Goal: Task Accomplishment & Management: Complete application form

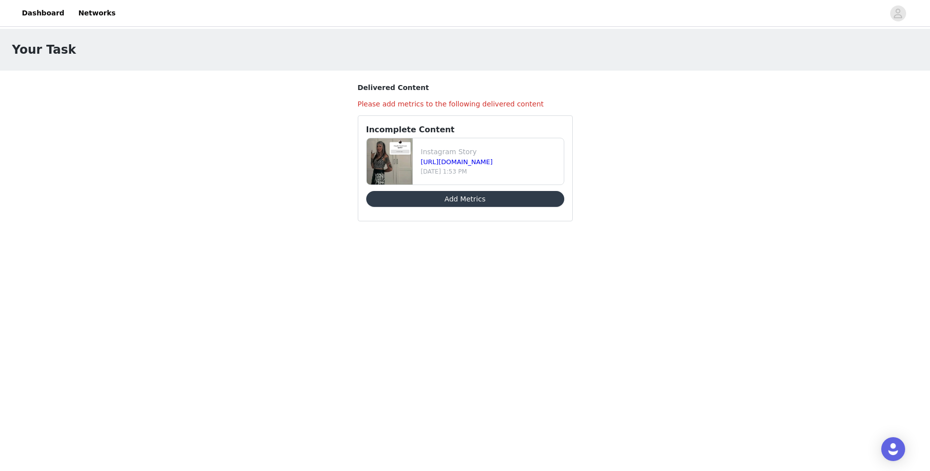
click at [424, 194] on button "Add Metrics" at bounding box center [465, 199] width 198 height 16
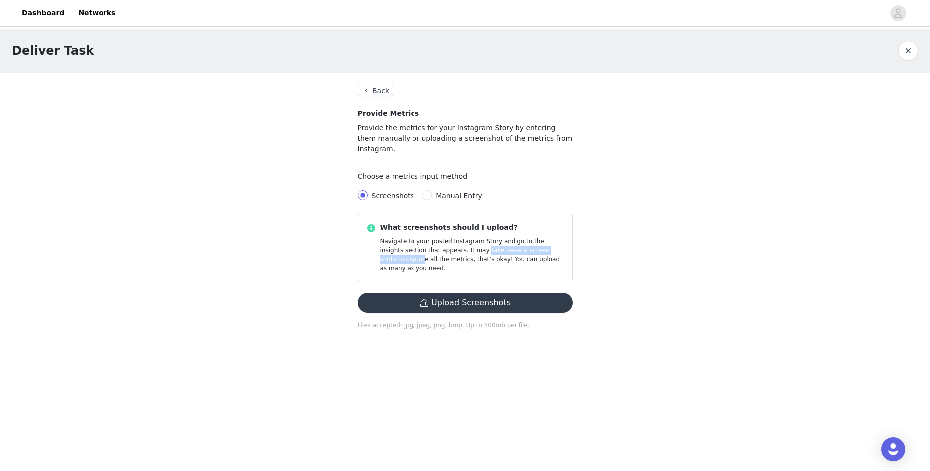
drag, startPoint x: 397, startPoint y: 236, endPoint x: 480, endPoint y: 236, distance: 83.1
click at [480, 237] on p "Navigate to your posted Instagram Story and go to the insights section that app…" at bounding box center [472, 255] width 184 height 36
click at [492, 237] on p "Navigate to your posted Instagram Story and go to the insights section that app…" at bounding box center [472, 255] width 184 height 36
drag, startPoint x: 397, startPoint y: 241, endPoint x: 421, endPoint y: 250, distance: 25.2
click at [421, 250] on p "Navigate to your posted Instagram Story and go to the insights section that app…" at bounding box center [472, 255] width 184 height 36
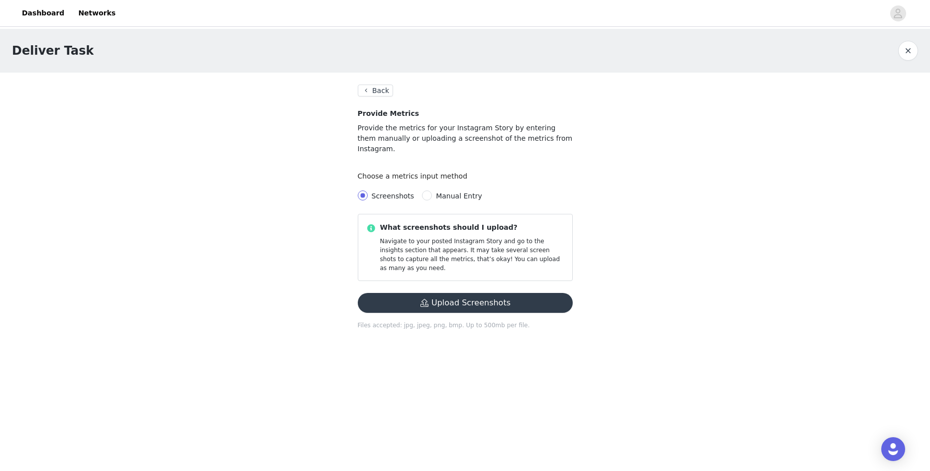
click at [463, 191] on div "Screenshots Manual Entry" at bounding box center [465, 196] width 215 height 20
click at [461, 186] on div "Screenshots Manual Entry" at bounding box center [465, 196] width 215 height 20
click at [460, 192] on span "Manual Entry" at bounding box center [459, 196] width 46 height 8
click at [432, 190] on input "Manual Entry" at bounding box center [427, 195] width 10 height 10
radio input "true"
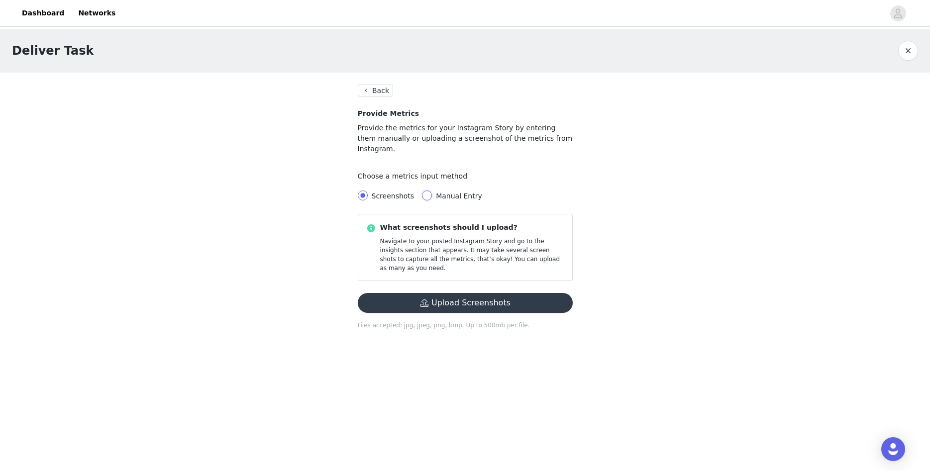
radio input "false"
radio input "true"
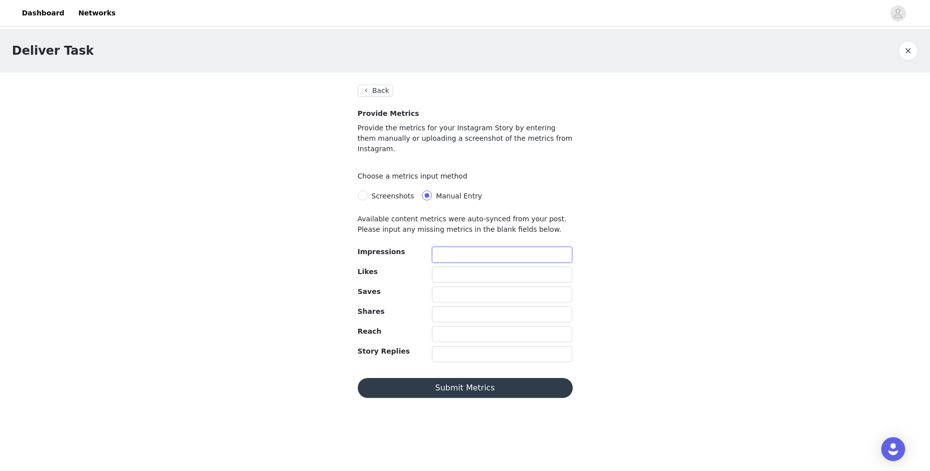
click at [471, 250] on input "text" at bounding box center [502, 255] width 141 height 16
click at [469, 267] on input "text" at bounding box center [502, 275] width 141 height 16
type input "150"
click at [526, 286] on input "text" at bounding box center [502, 294] width 141 height 16
click at [468, 307] on input "text" at bounding box center [502, 314] width 141 height 16
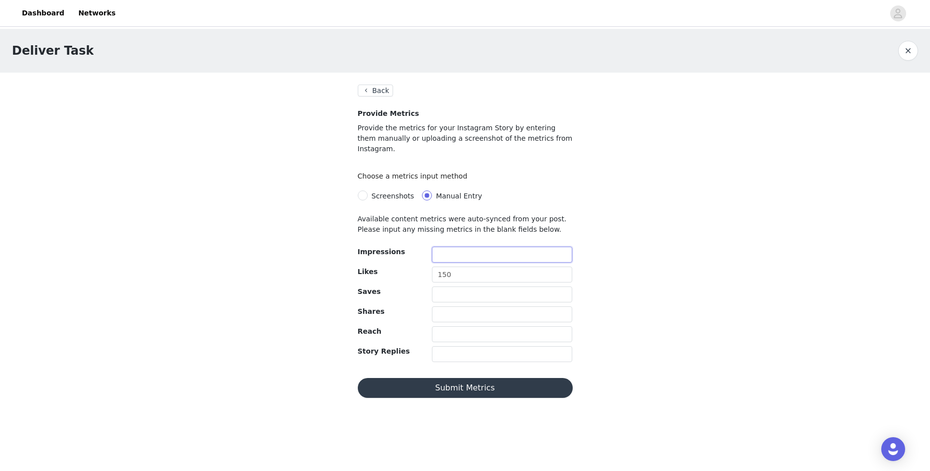
click at [464, 249] on input "text" at bounding box center [502, 255] width 141 height 16
type input "4"
type input "5100"
click at [469, 286] on input "text" at bounding box center [502, 294] width 141 height 16
click at [462, 306] on input "text" at bounding box center [502, 314] width 141 height 16
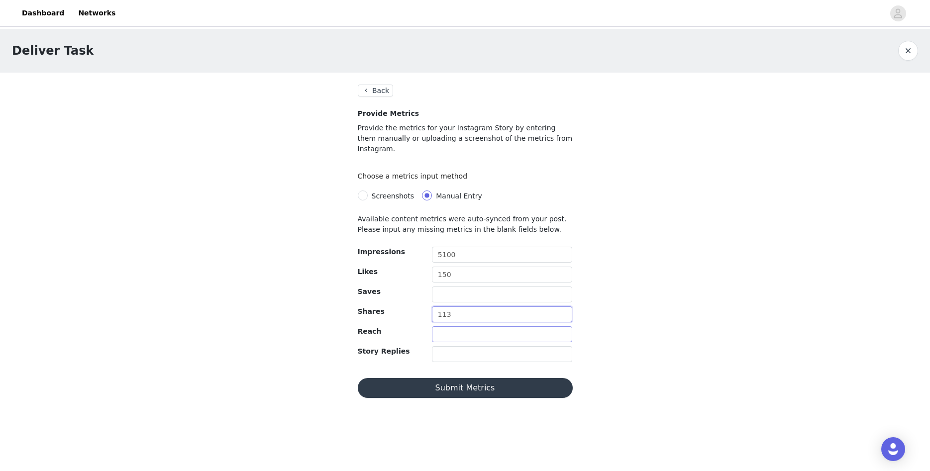
type input "113"
click at [468, 326] on input "text" at bounding box center [502, 334] width 141 height 16
drag, startPoint x: 472, startPoint y: 246, endPoint x: 418, endPoint y: 241, distance: 53.4
click at [432, 247] on input "5100" at bounding box center [502, 255] width 141 height 16
click at [454, 326] on input "text" at bounding box center [502, 334] width 141 height 16
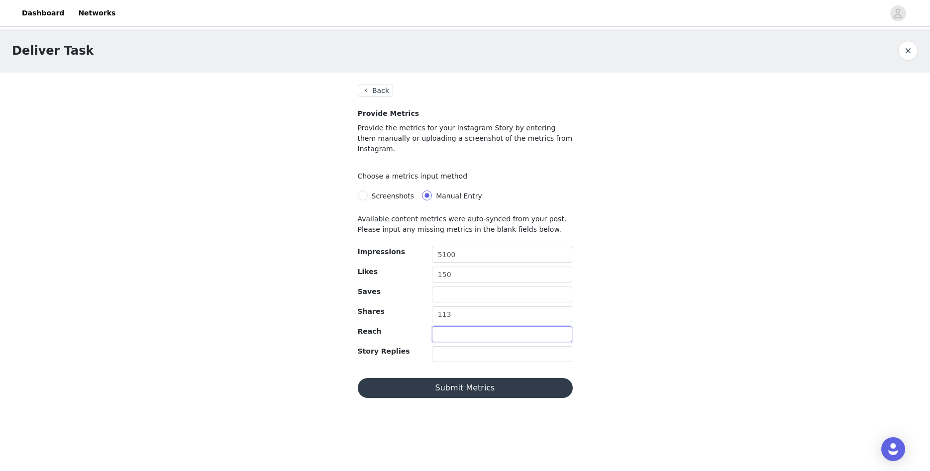
paste input "5100"
type input "5100"
drag, startPoint x: 471, startPoint y: 252, endPoint x: 422, endPoint y: 248, distance: 48.9
click at [422, 248] on div "Impressions 5100" at bounding box center [465, 257] width 223 height 20
click at [457, 346] on input "text" at bounding box center [502, 354] width 141 height 16
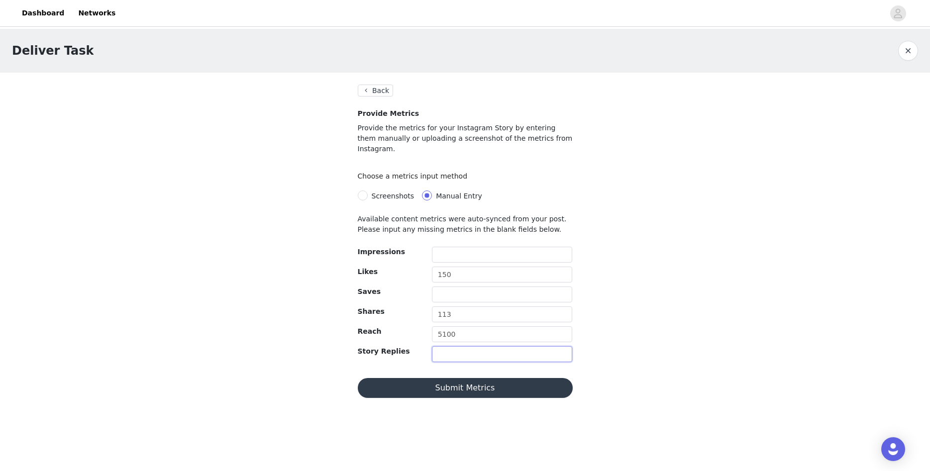
click at [484, 347] on input "text" at bounding box center [502, 354] width 141 height 16
type input "5"
type input "1"
type input "67"
click at [456, 286] on input "text" at bounding box center [502, 294] width 141 height 16
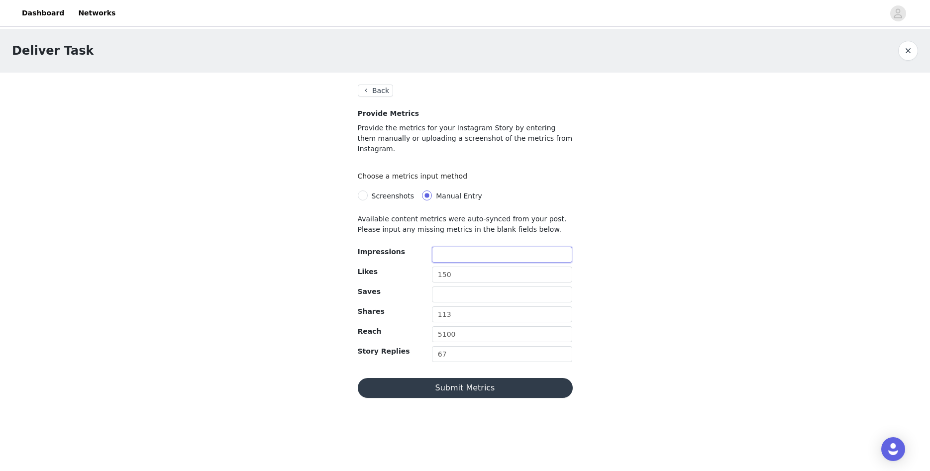
click at [447, 248] on input "text" at bounding box center [502, 255] width 141 height 16
drag, startPoint x: 462, startPoint y: 324, endPoint x: 426, endPoint y: 326, distance: 35.9
click at [432, 326] on input "5100" at bounding box center [502, 334] width 141 height 16
click at [461, 247] on input "text" at bounding box center [502, 255] width 141 height 16
paste input "5100"
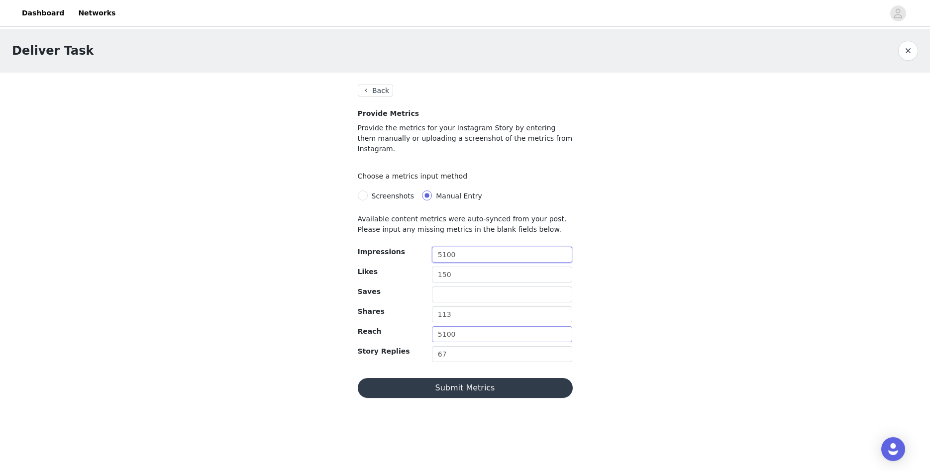
type input "5100"
drag, startPoint x: 421, startPoint y: 324, endPoint x: 415, endPoint y: 324, distance: 6.0
click at [432, 326] on input "5100" at bounding box center [502, 334] width 141 height 16
type input "4300"
click at [461, 286] on input "text" at bounding box center [502, 294] width 141 height 16
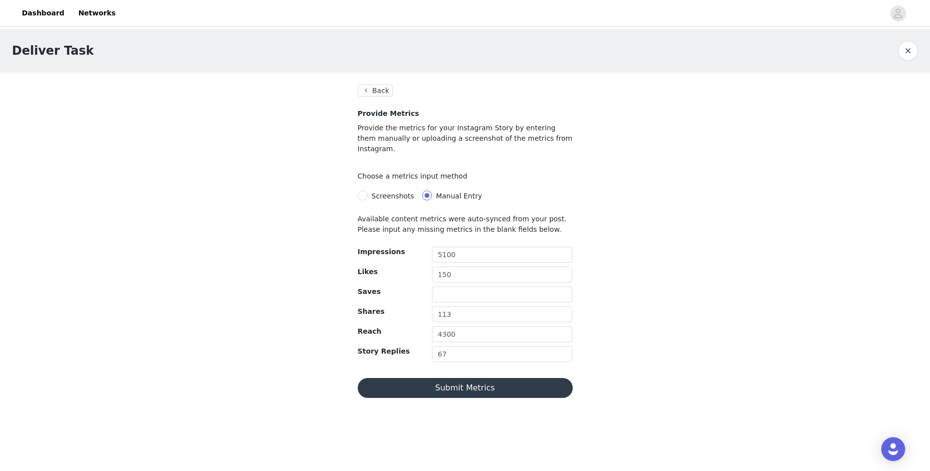
click at [624, 354] on div "Deliver Task Back Provide Metrics Provide the metrics for your Instagram Story …" at bounding box center [465, 219] width 930 height 381
click at [498, 378] on button "Submit Metrics" at bounding box center [465, 388] width 215 height 20
click at [449, 378] on button "Submit Metrics" at bounding box center [465, 388] width 215 height 20
click at [445, 378] on button "Submit Metrics" at bounding box center [465, 388] width 215 height 20
click at [465, 288] on input "text" at bounding box center [502, 294] width 141 height 16
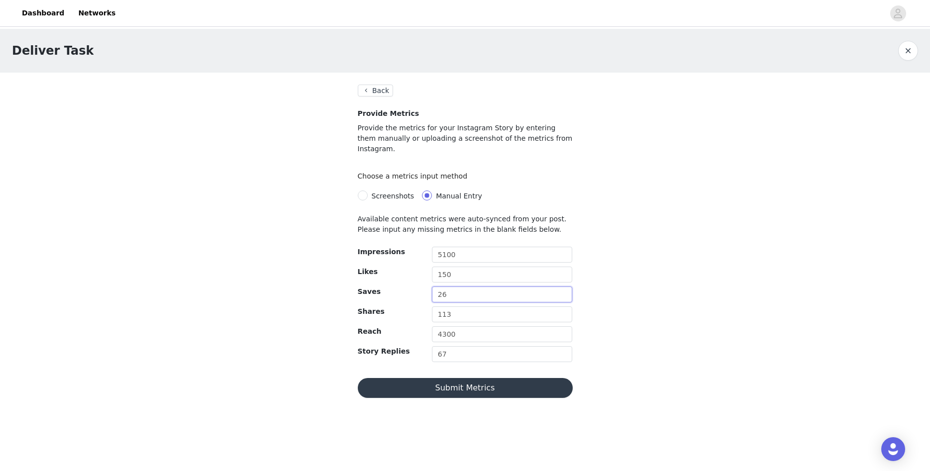
type input "26"
click at [472, 378] on button "Submit Metrics" at bounding box center [465, 388] width 215 height 20
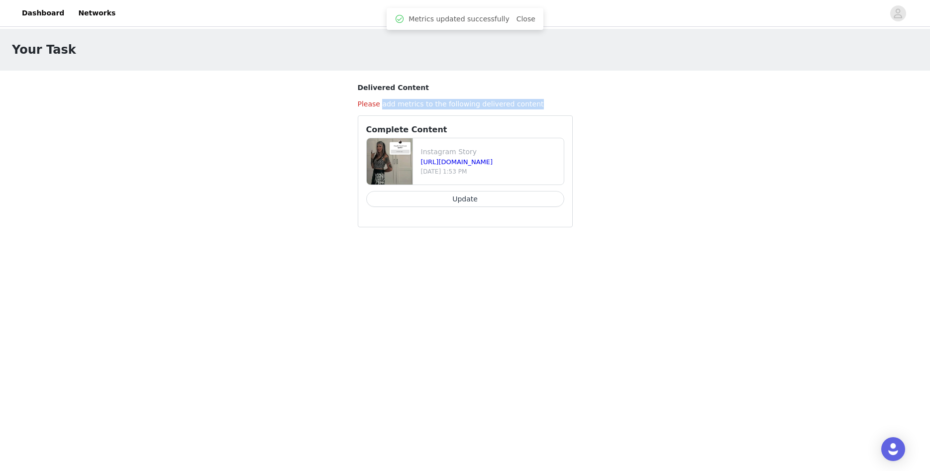
drag, startPoint x: 380, startPoint y: 102, endPoint x: 556, endPoint y: 98, distance: 176.1
click at [556, 98] on section "Delivered Content Please add metrics to the following delivered content Complet…" at bounding box center [465, 155] width 239 height 169
click at [557, 98] on section "Delivered Content Please add metrics to the following delivered content Complet…" at bounding box center [465, 155] width 239 height 169
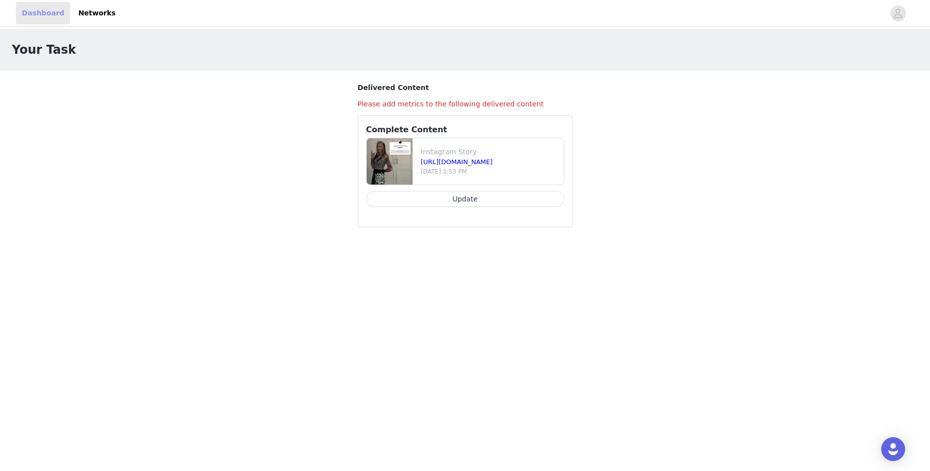
click at [36, 14] on link "Dashboard" at bounding box center [43, 13] width 54 height 22
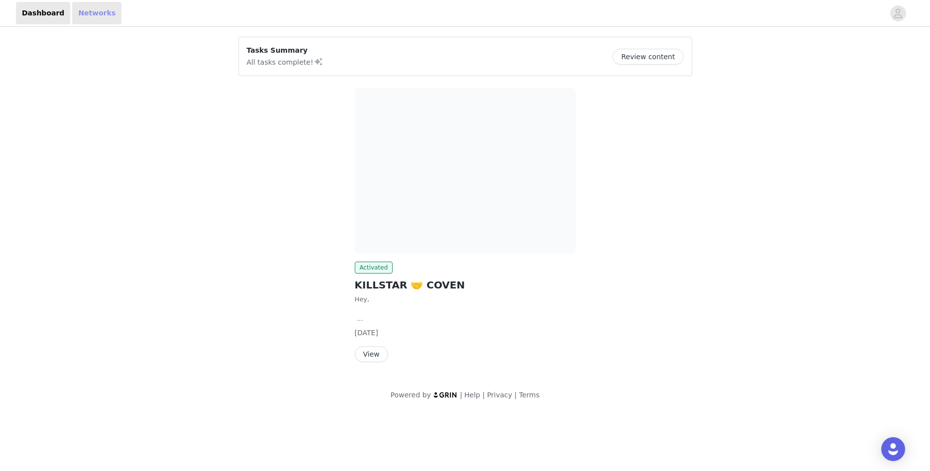
click at [90, 13] on link "Networks" at bounding box center [96, 13] width 49 height 22
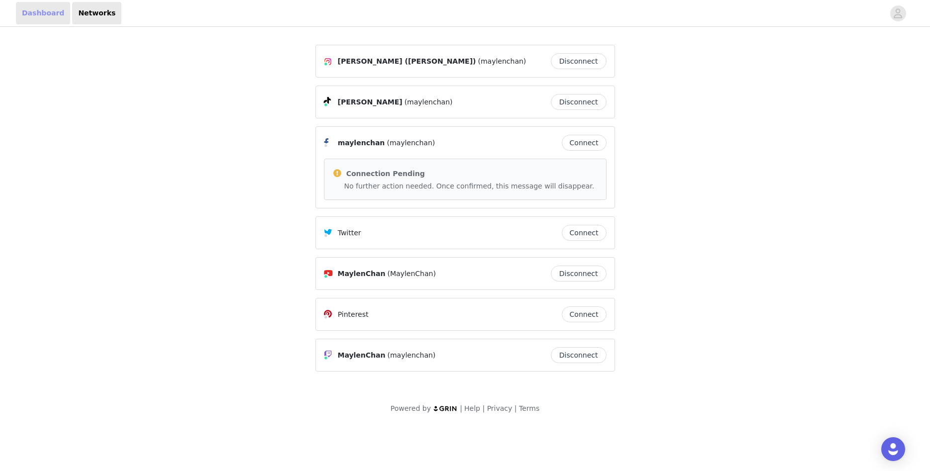
click at [30, 13] on link "Dashboard" at bounding box center [43, 13] width 54 height 22
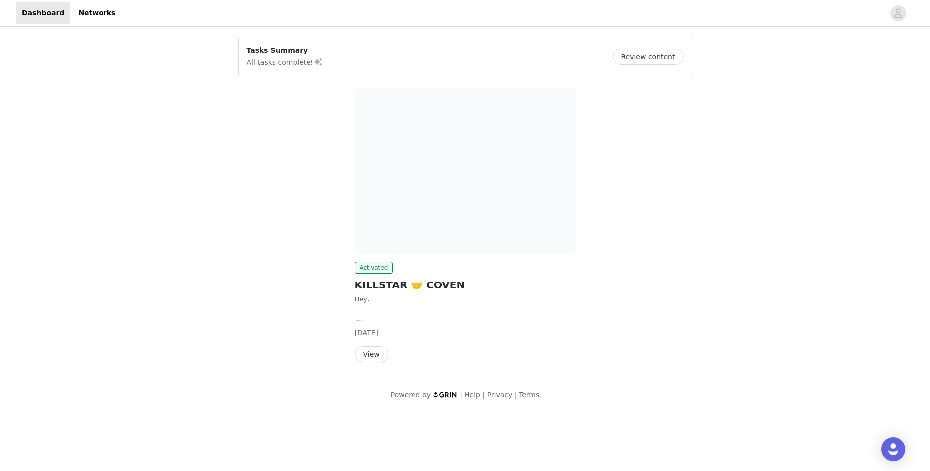
click at [371, 355] on button "View" at bounding box center [371, 354] width 33 height 16
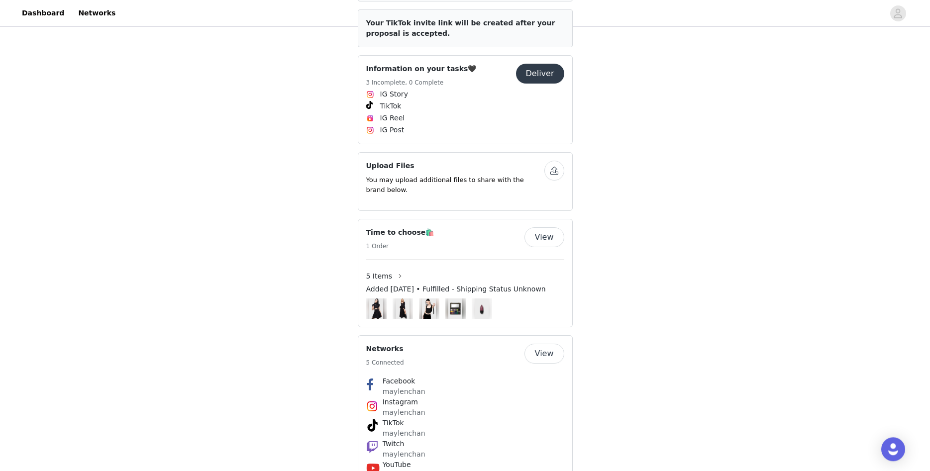
scroll to position [510, 0]
click at [539, 226] on button "View" at bounding box center [544, 236] width 40 height 20
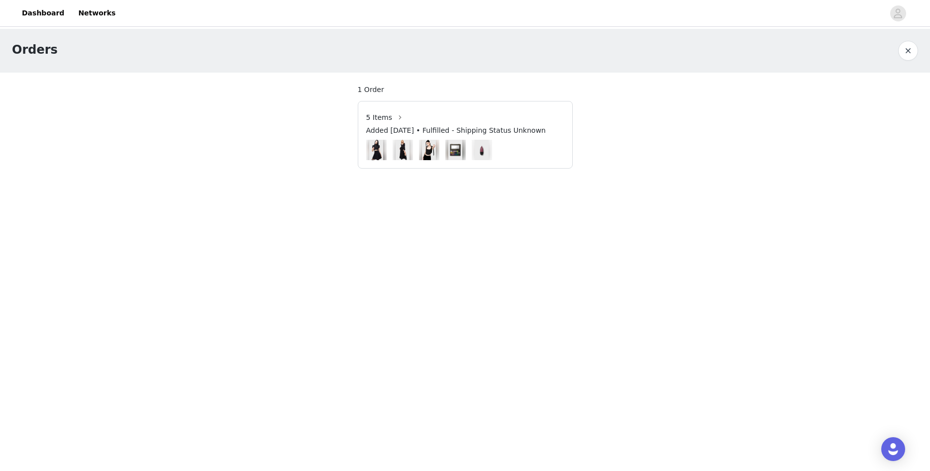
click at [405, 146] on img at bounding box center [401, 150] width 13 height 20
click at [394, 117] on button "button" at bounding box center [400, 117] width 16 height 16
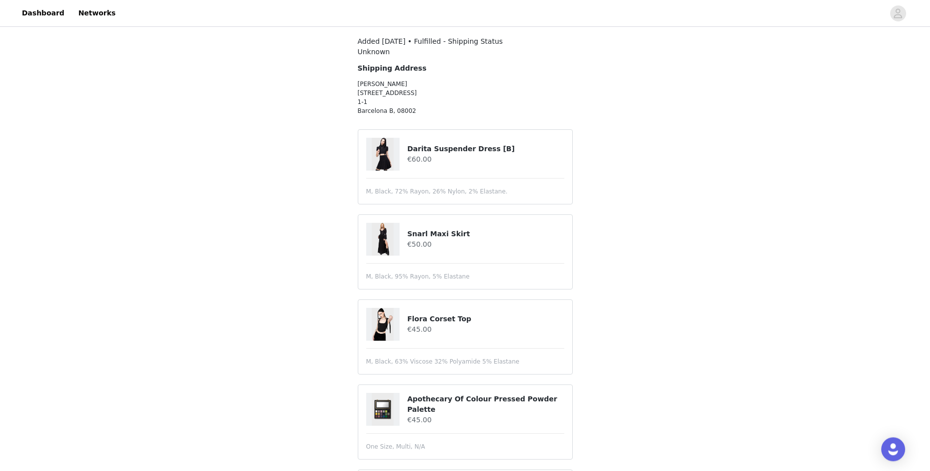
scroll to position [51, 0]
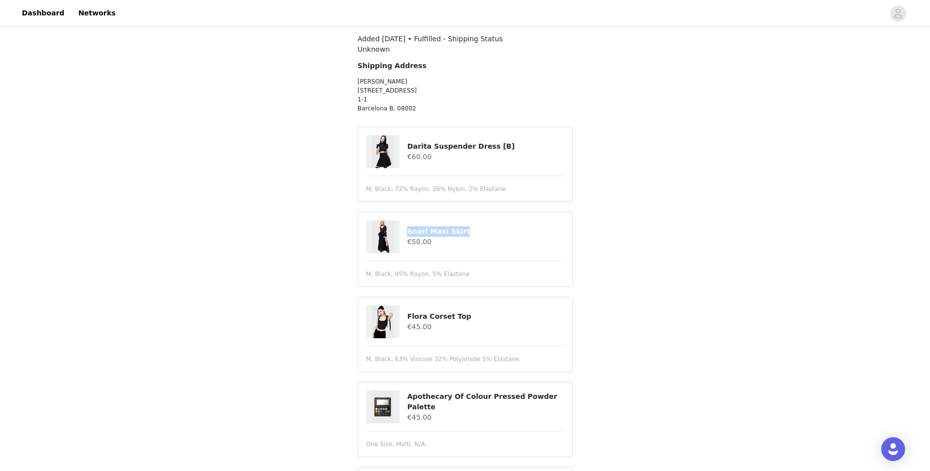
drag, startPoint x: 467, startPoint y: 229, endPoint x: 403, endPoint y: 231, distance: 64.2
click at [403, 231] on div "Snarl Maxi Skirt €50.00" at bounding box center [465, 236] width 198 height 33
copy div "Snarl Maxi Skirt"
drag, startPoint x: 460, startPoint y: 320, endPoint x: 402, endPoint y: 318, distance: 57.7
click at [402, 318] on div "Flora Corset Top €45.00" at bounding box center [465, 321] width 198 height 33
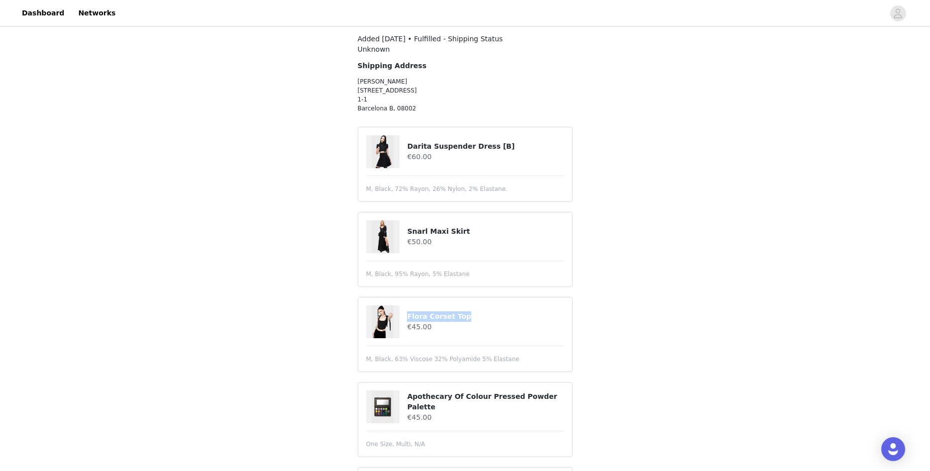
copy div "Flora Corset Top"
drag, startPoint x: 501, startPoint y: 145, endPoint x: 390, endPoint y: 139, distance: 111.5
click at [390, 139] on div "Darita Suspender Dress [B] €60.00" at bounding box center [465, 151] width 198 height 33
copy div "Darita Suspender Dress [B]"
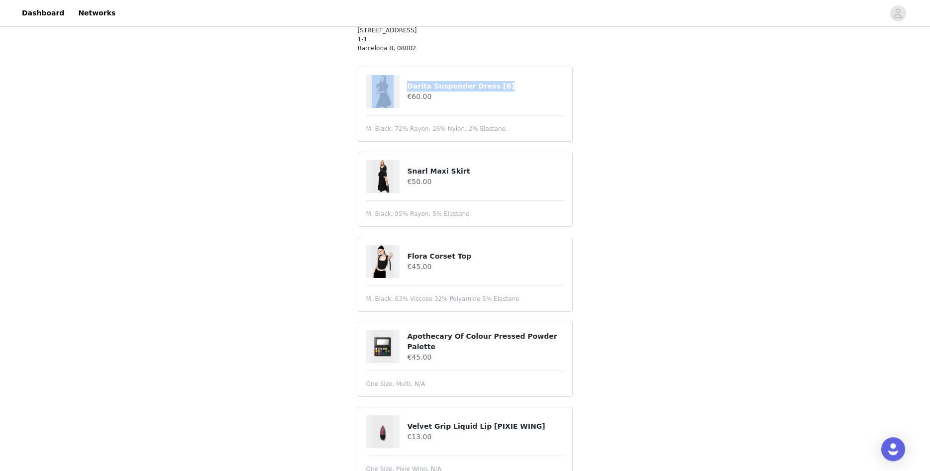
scroll to position [144, 0]
